Goal: Task Accomplishment & Management: Use online tool/utility

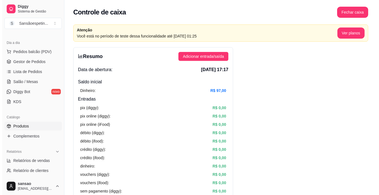
scroll to position [56, 0]
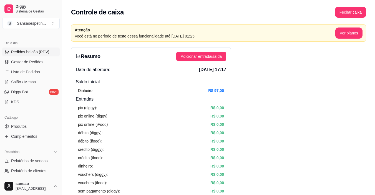
click at [18, 51] on span "Pedidos balcão (PDV)" at bounding box center [30, 52] width 38 height 6
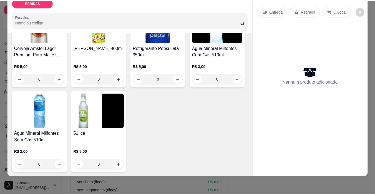
scroll to position [314, 0]
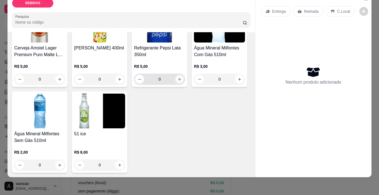
click at [176, 75] on button "increase-product-quantity" at bounding box center [180, 79] width 9 height 9
type input "1"
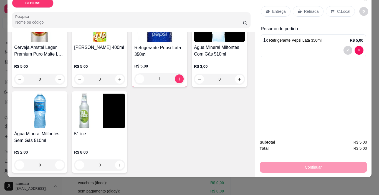
click at [337, 9] on p "C.Local" at bounding box center [343, 12] width 13 height 6
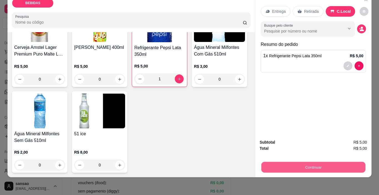
click at [315, 162] on button "Continuar" at bounding box center [313, 167] width 104 height 11
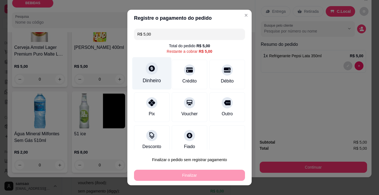
click at [148, 65] on icon at bounding box center [151, 68] width 7 height 7
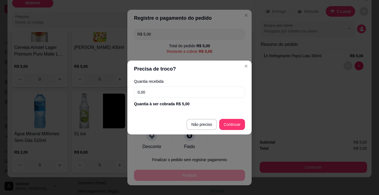
click at [214, 91] on input "0,00" at bounding box center [189, 92] width 111 height 11
type input "5,00"
type input "R$ 0,00"
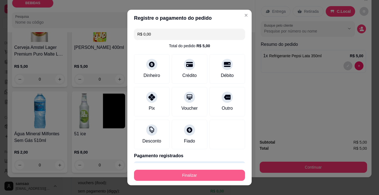
click at [204, 175] on button "Finalizar" at bounding box center [189, 175] width 111 height 11
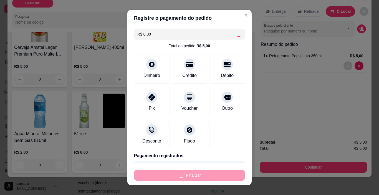
type input "0"
type input "-R$ 5,00"
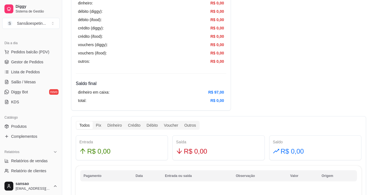
scroll to position [278, 0]
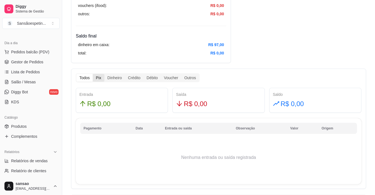
click at [96, 79] on div "Pix" at bounding box center [98, 78] width 11 height 8
click at [93, 74] on input "Pix" at bounding box center [93, 74] width 0 height 0
drag, startPoint x: 89, startPoint y: 81, endPoint x: 87, endPoint y: 91, distance: 10.2
click at [87, 87] on div "Todos Pix Dinheiro Crédito Débito Voucher Outros Entrada R$ 0,00 Saída R$ 0,00 …" at bounding box center [218, 129] width 295 height 120
click at [93, 129] on th "Pagamento" at bounding box center [106, 128] width 52 height 11
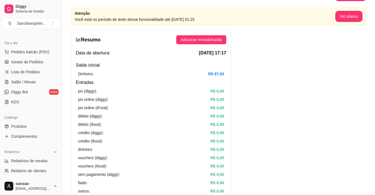
scroll to position [0, 0]
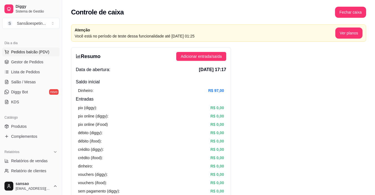
click at [38, 48] on button "Pedidos balcão (PDV)" at bounding box center [30, 51] width 57 height 9
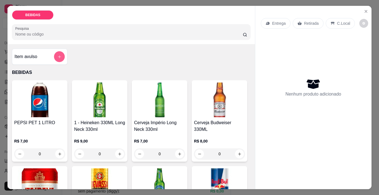
click at [57, 55] on icon "add-separate-item" at bounding box center [59, 57] width 4 height 4
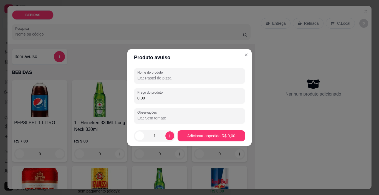
click at [174, 80] on input "Nome do produto" at bounding box center [189, 78] width 104 height 6
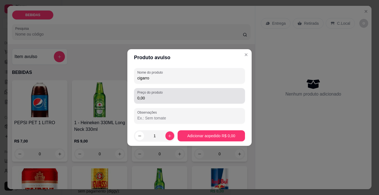
type input "cigarro"
click at [157, 89] on div "Preço do produto 0,00" at bounding box center [189, 96] width 111 height 16
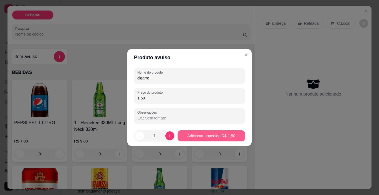
type input "1,50"
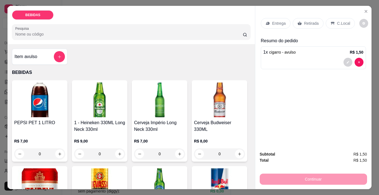
click at [327, 18] on div "C.Local" at bounding box center [340, 23] width 29 height 11
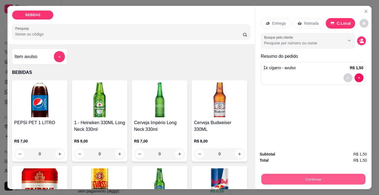
click at [285, 174] on button "Continuar" at bounding box center [313, 179] width 104 height 11
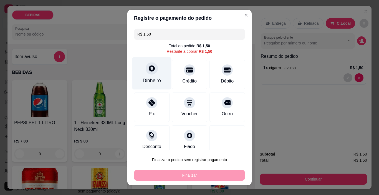
click at [149, 69] on icon at bounding box center [152, 69] width 6 height 6
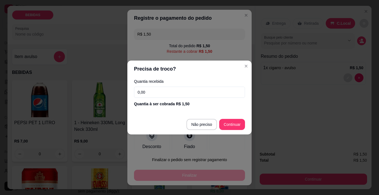
click at [166, 91] on input "0,00" at bounding box center [189, 92] width 111 height 11
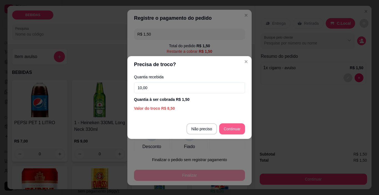
type input "10,00"
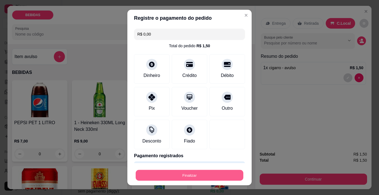
click at [190, 175] on button "Finalizar" at bounding box center [190, 175] width 108 height 11
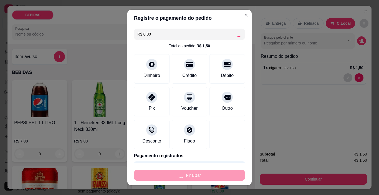
type input "-R$ 1,50"
